Goal: Find specific page/section: Find specific page/section

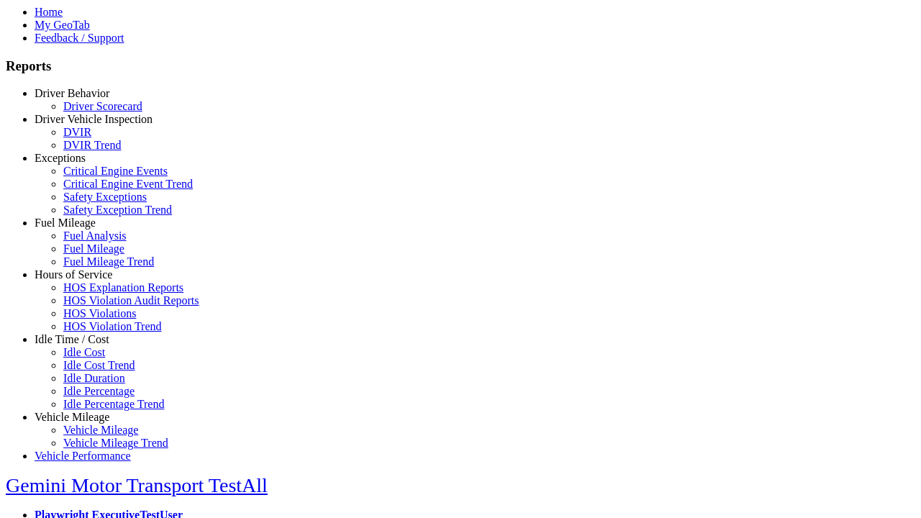
click at [83, 99] on link "Driver Behavior" at bounding box center [72, 93] width 75 height 12
click at [94, 112] on link "Driver Scorecard" at bounding box center [102, 106] width 79 height 12
